Goal: Task Accomplishment & Management: Manage account settings

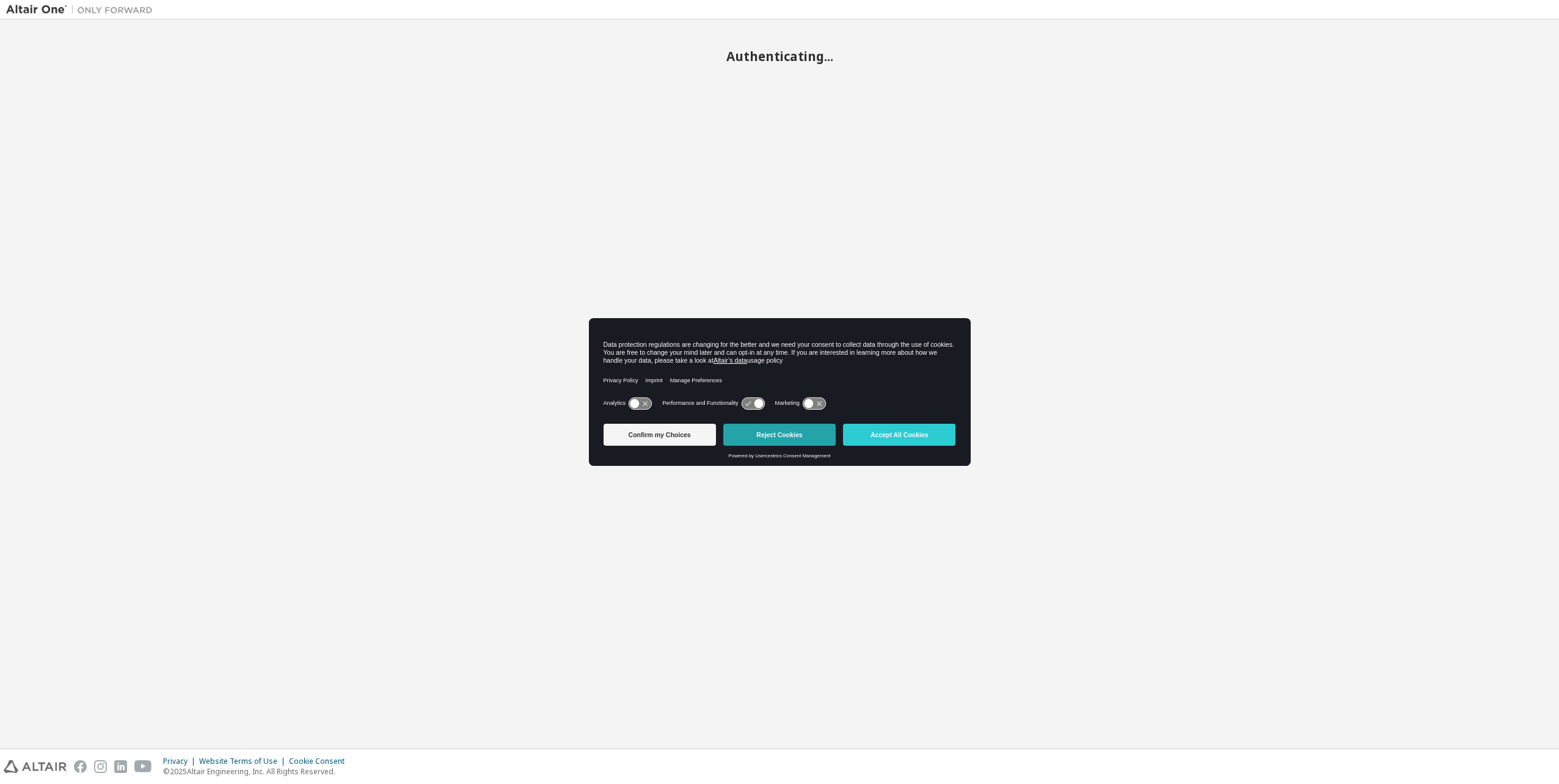
click at [794, 443] on button "Reject Cookies" at bounding box center [779, 435] width 112 height 22
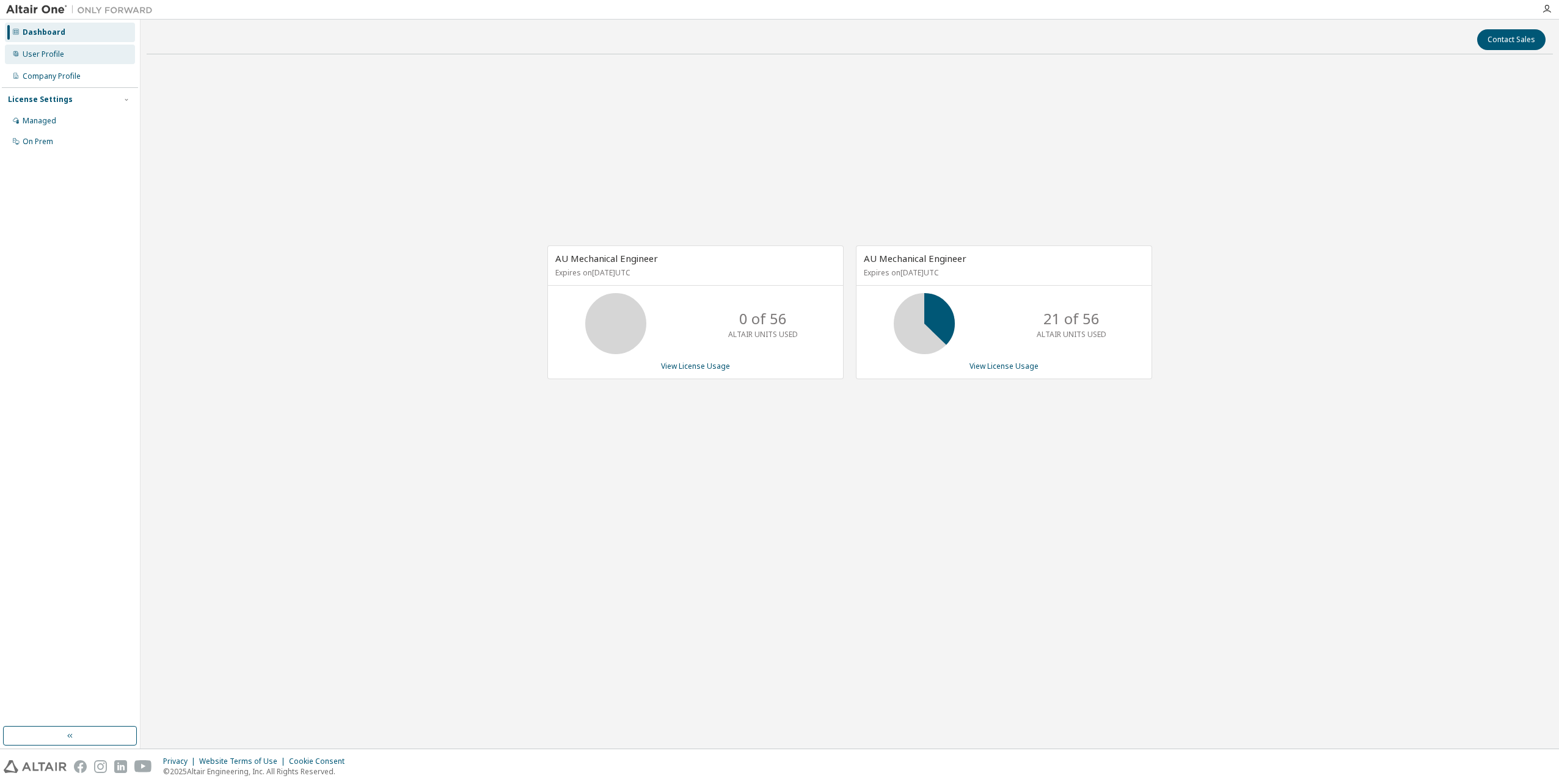
click at [49, 53] on div "User Profile" at bounding box center [44, 54] width 42 height 10
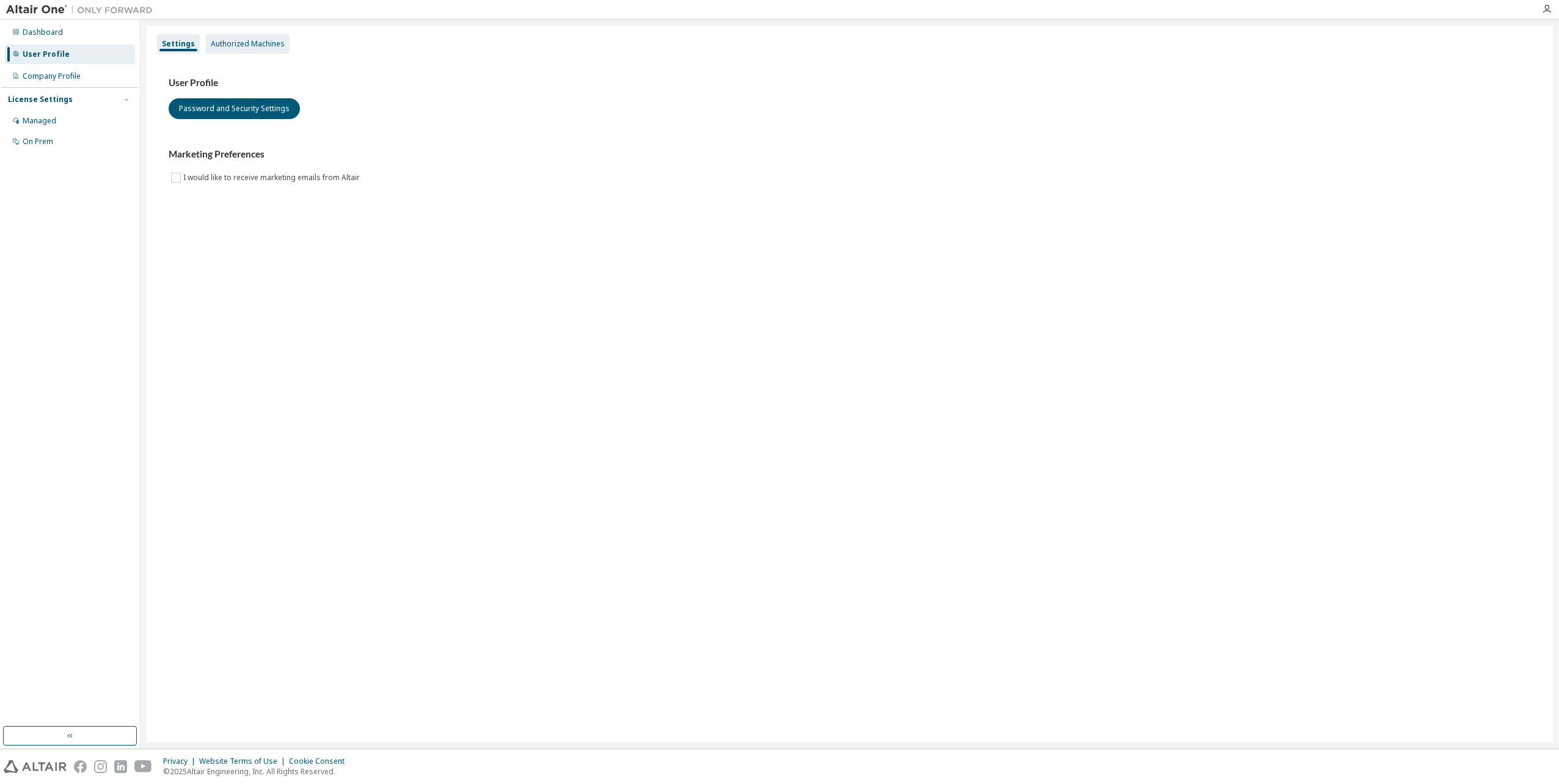
click at [244, 41] on div "Authorized Machines" at bounding box center [248, 44] width 74 height 10
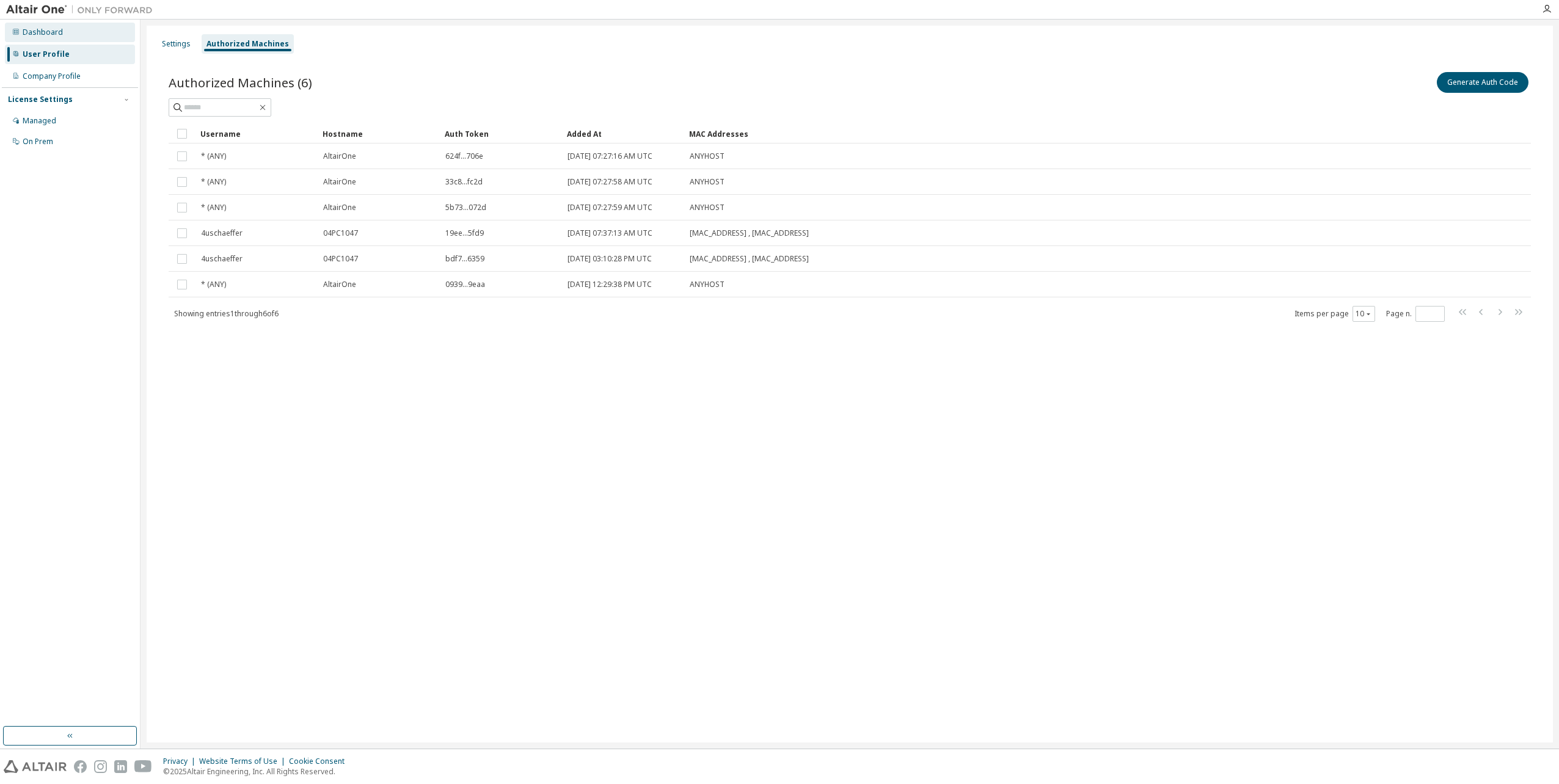
click at [44, 30] on div "Dashboard" at bounding box center [43, 33] width 40 height 10
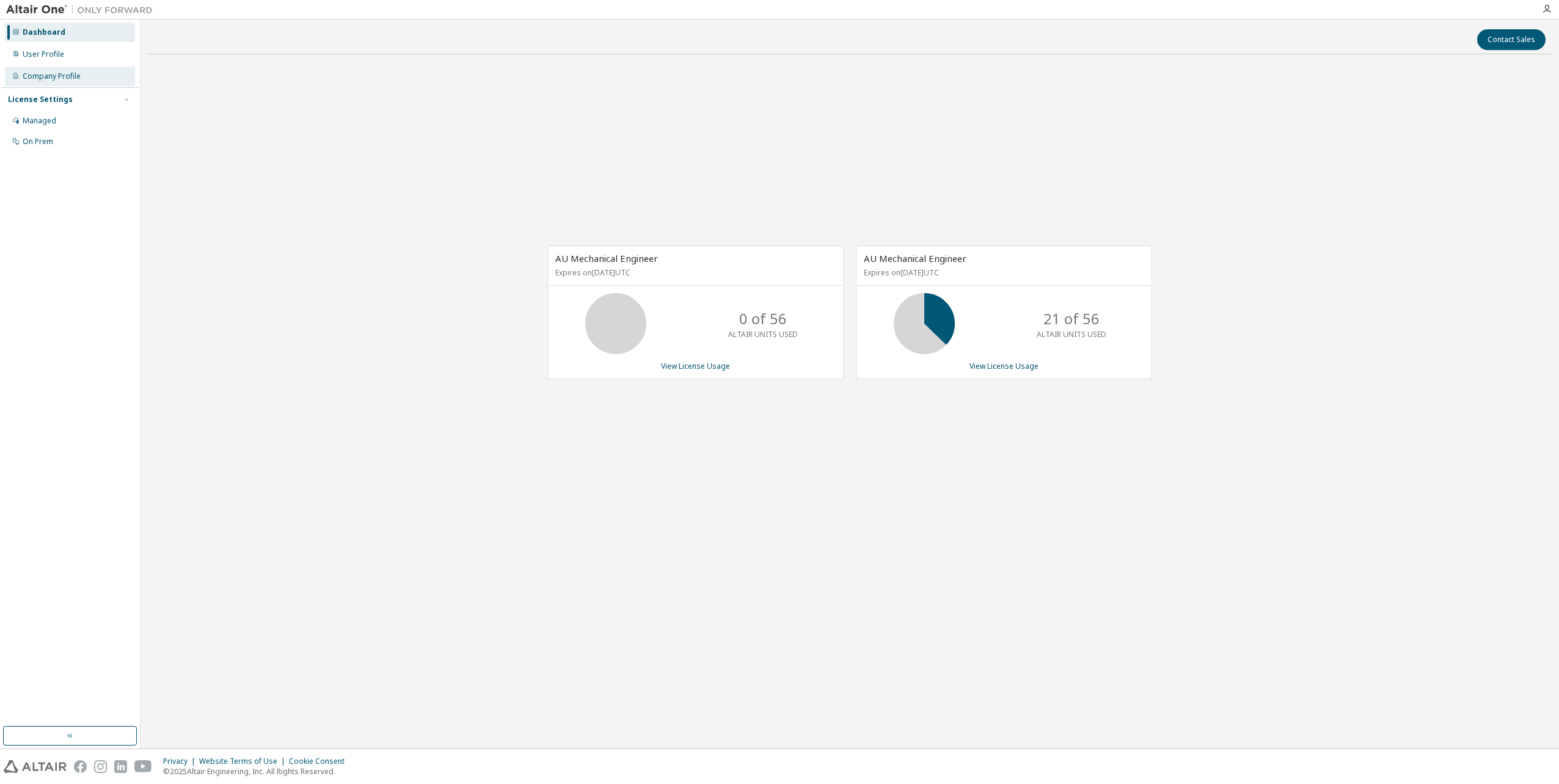
click at [54, 75] on div "Company Profile" at bounding box center [51, 76] width 58 height 10
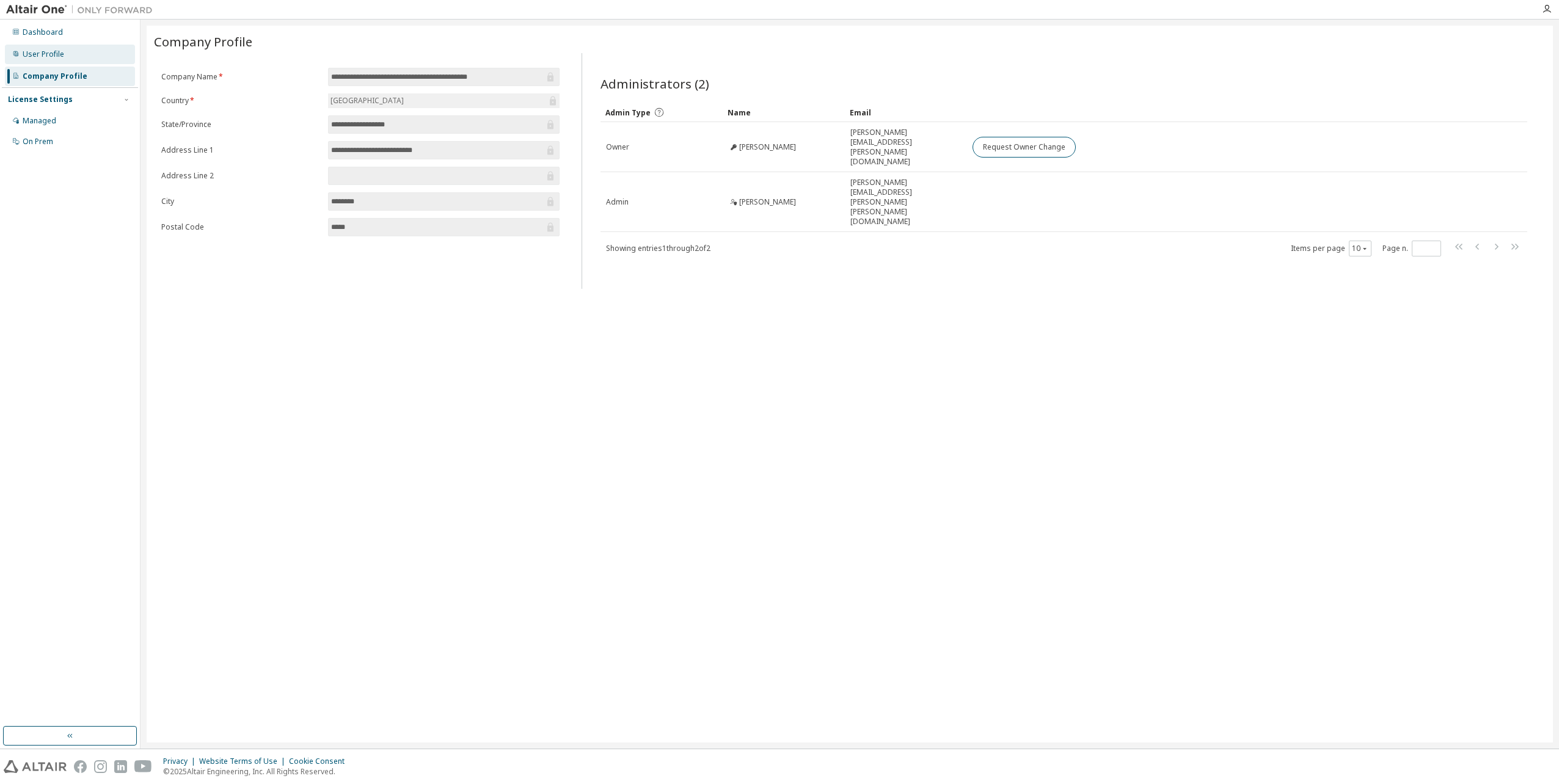
click at [27, 56] on div "User Profile" at bounding box center [44, 54] width 42 height 10
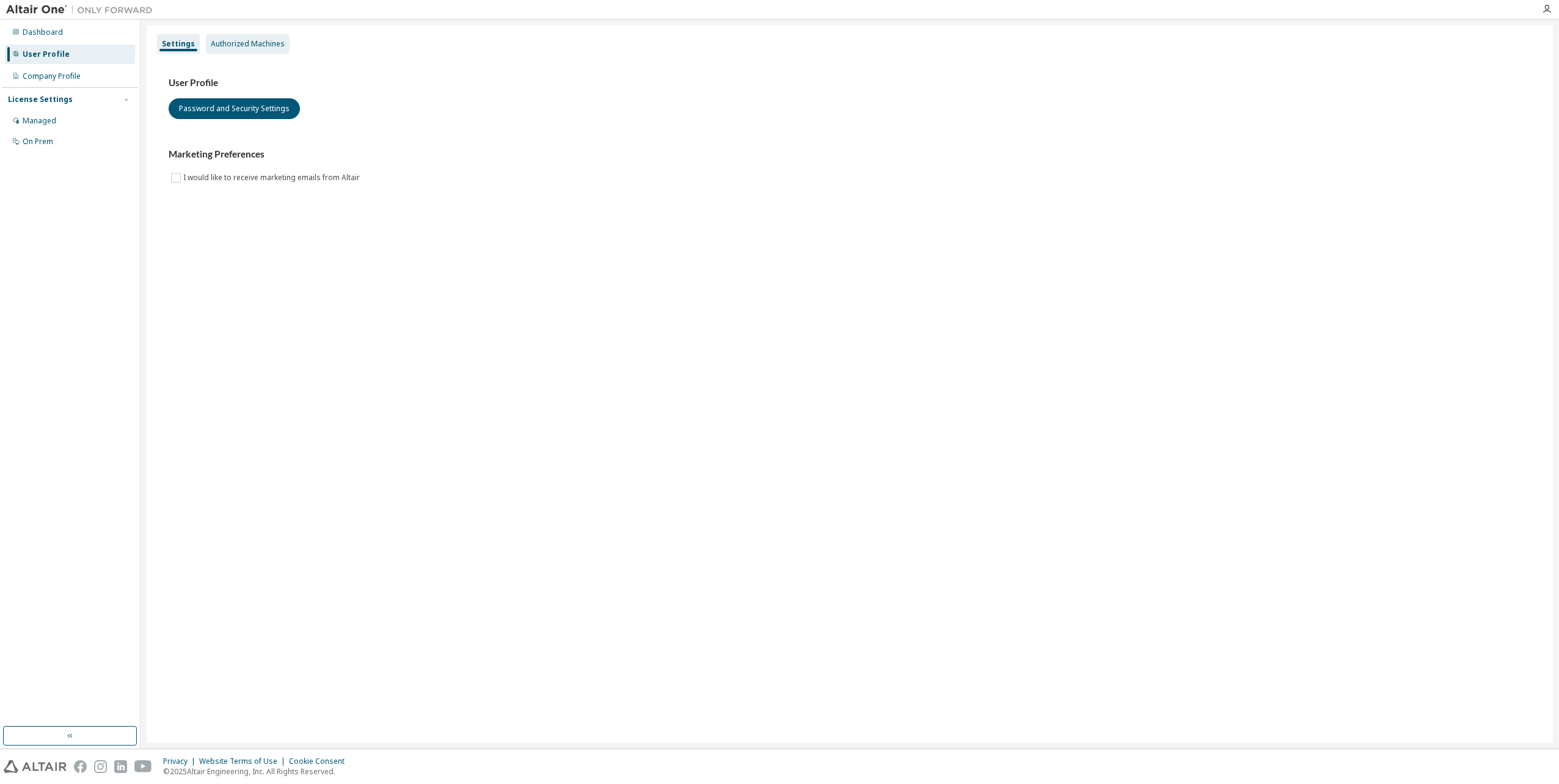
click at [249, 49] on div "Authorized Machines" at bounding box center [248, 44] width 84 height 19
